Goal: Information Seeking & Learning: Compare options

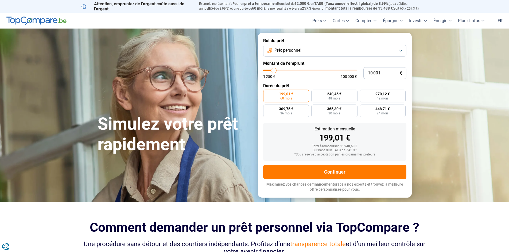
type input "9 500"
type input "9500"
type input "9 750"
type input "9750"
type input "10 000"
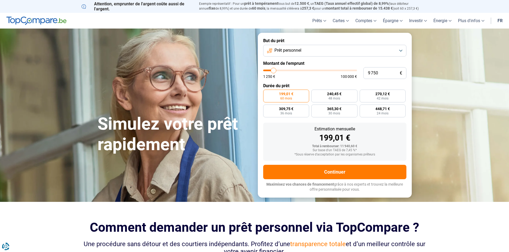
type input "10000"
type input "10 250"
type input "10250"
type input "10 500"
type input "10500"
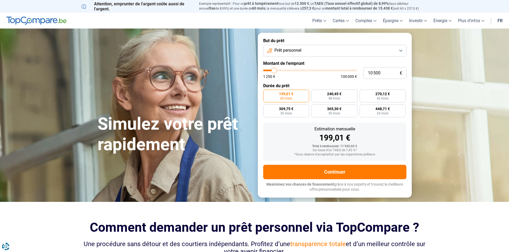
type input "11 000"
type input "11000"
type input "11 250"
type input "11250"
type input "11 500"
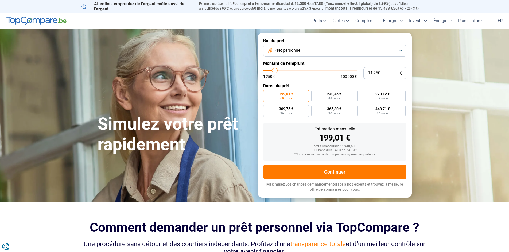
type input "11500"
type input "11 750"
type input "11750"
type input "12 000"
type input "12000"
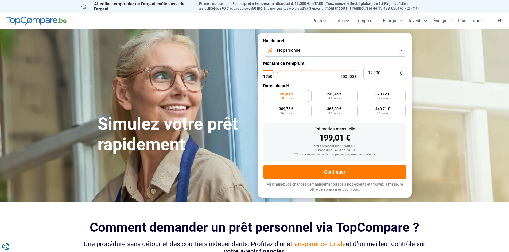
type input "12 500"
type input "12500"
type input "11 500"
type input "11500"
type input "11 250"
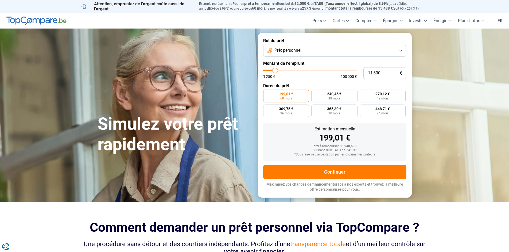
type input "11250"
type input "11 000"
type input "11000"
type input "10 250"
type input "10250"
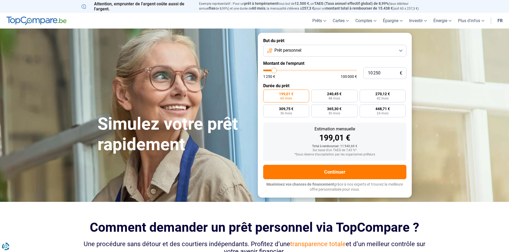
type input "10 000"
type input "10000"
type input "9 750"
type input "9750"
type input "9 000"
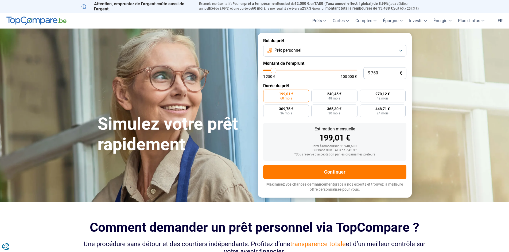
type input "9000"
type input "8 500"
type input "8500"
type input "8 000"
type input "8000"
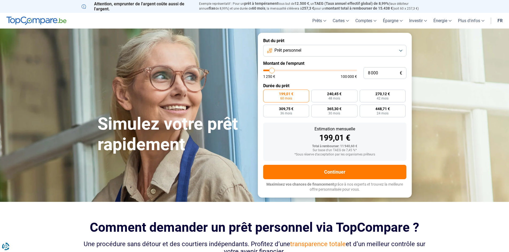
type input "7 500"
type input "7500"
type input "6 500"
type input "6500"
type input "5 750"
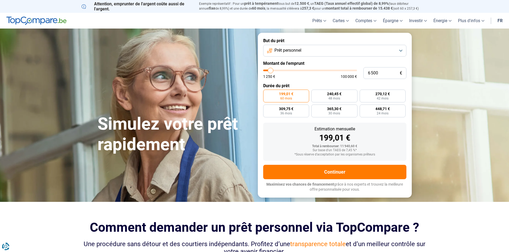
type input "5750"
type input "5 500"
type input "5500"
type input "5 250"
type input "5250"
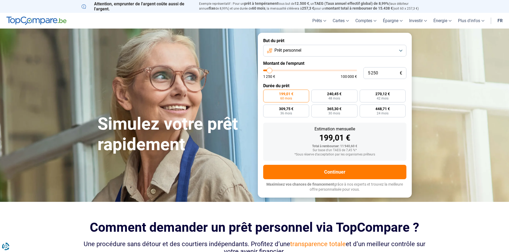
type input "4 500"
type input "4500"
type input "4 000"
type input "4000"
type input "3 750"
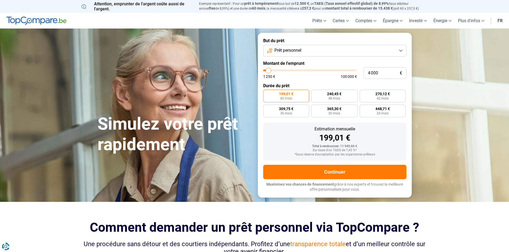
type input "3750"
type input "3 500"
type input "3500"
type input "3 000"
type input "3000"
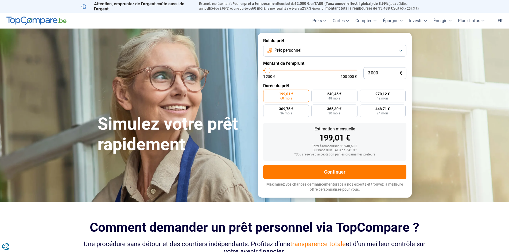
type input "2 500"
type input "2500"
type input "2 250"
type input "2250"
type input "2 000"
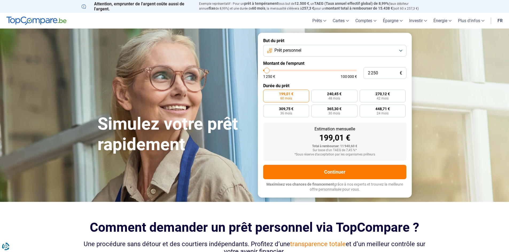
type input "2000"
type input "1 500"
type input "1500"
type input "1 250"
type input "1250"
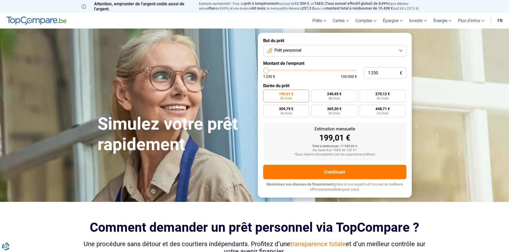
type input "2 000"
type input "2000"
type input "2 250"
type input "2250"
type input "2 500"
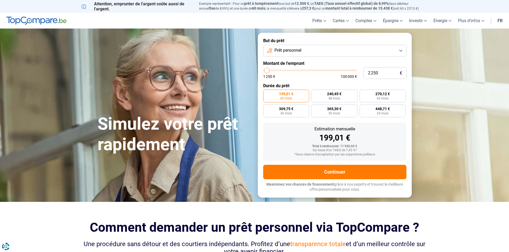
type input "2500"
type input "2 750"
type input "2750"
type input "3 000"
type input "3000"
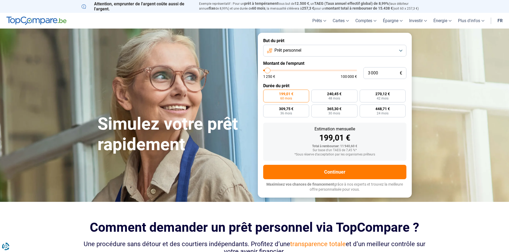
type input "3 500"
type input "3500"
type input "3 750"
drag, startPoint x: 273, startPoint y: 70, endPoint x: 268, endPoint y: 71, distance: 4.8
type input "3750"
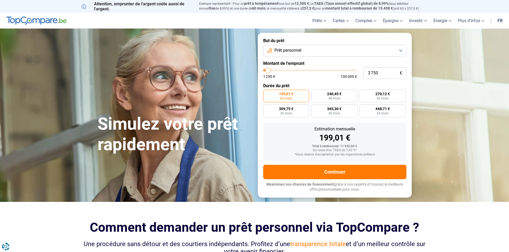
click at [268, 71] on input "range" at bounding box center [310, 71] width 94 height 2
radio input "true"
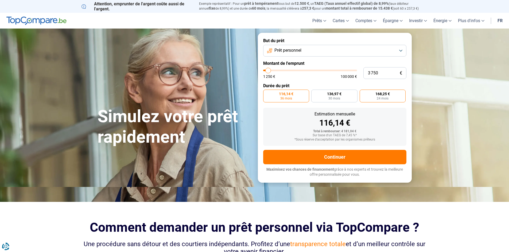
click at [370, 101] on label "168,25 € 24 mois" at bounding box center [383, 96] width 46 height 13
click at [363, 93] on input "168,25 € 24 mois" at bounding box center [361, 91] width 3 height 3
radio input "true"
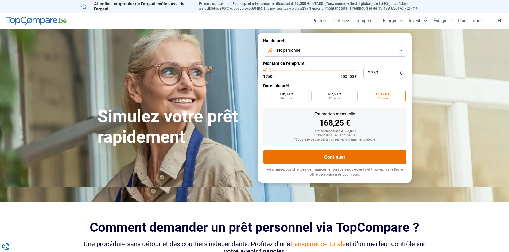
click at [334, 155] on button "Continuer" at bounding box center [334, 157] width 143 height 14
